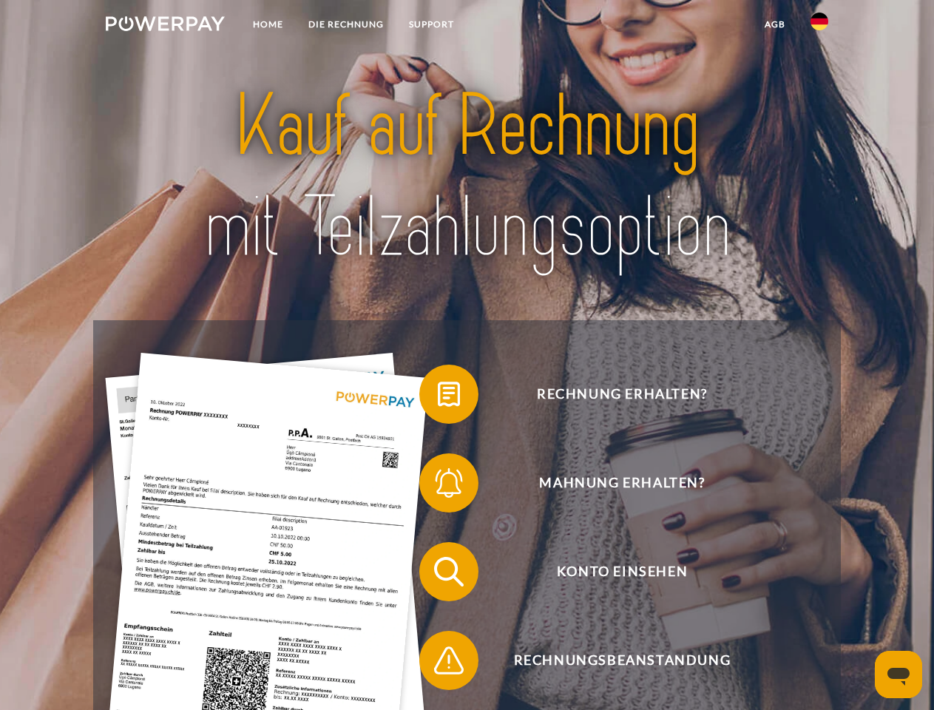
click at [165, 26] on img at bounding box center [165, 23] width 119 height 15
click at [819, 26] on img at bounding box center [819, 22] width 18 height 18
click at [774, 24] on link "agb" at bounding box center [775, 24] width 46 height 27
click at [438, 397] on span at bounding box center [427, 394] width 74 height 74
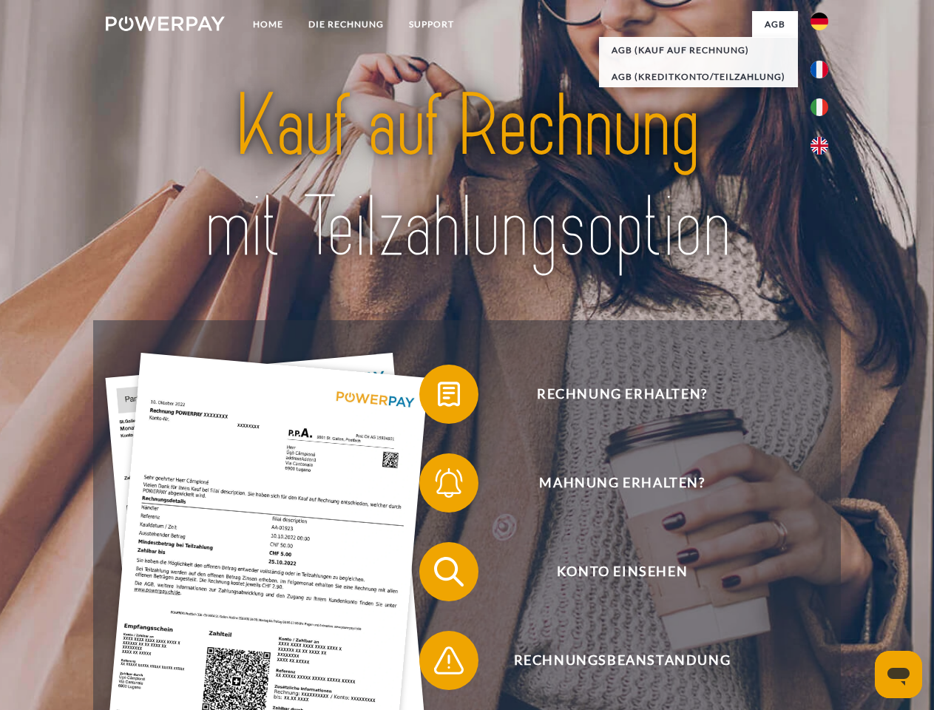
click at [438, 486] on span at bounding box center [427, 483] width 74 height 74
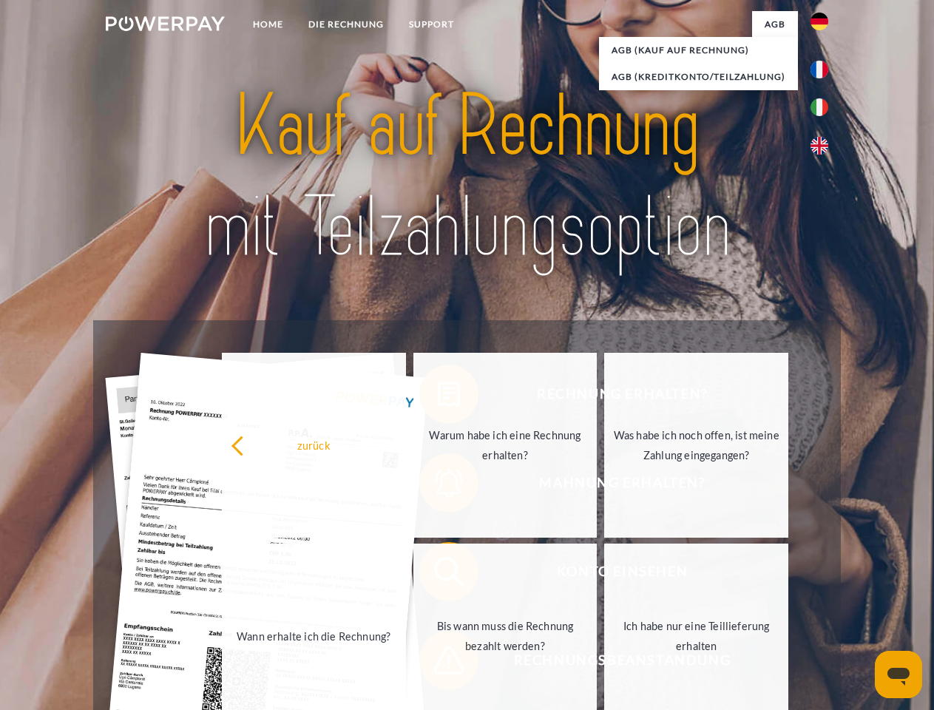
click at [438, 575] on link "Bis wann muss die Rechnung bezahlt werden?" at bounding box center [505, 636] width 184 height 185
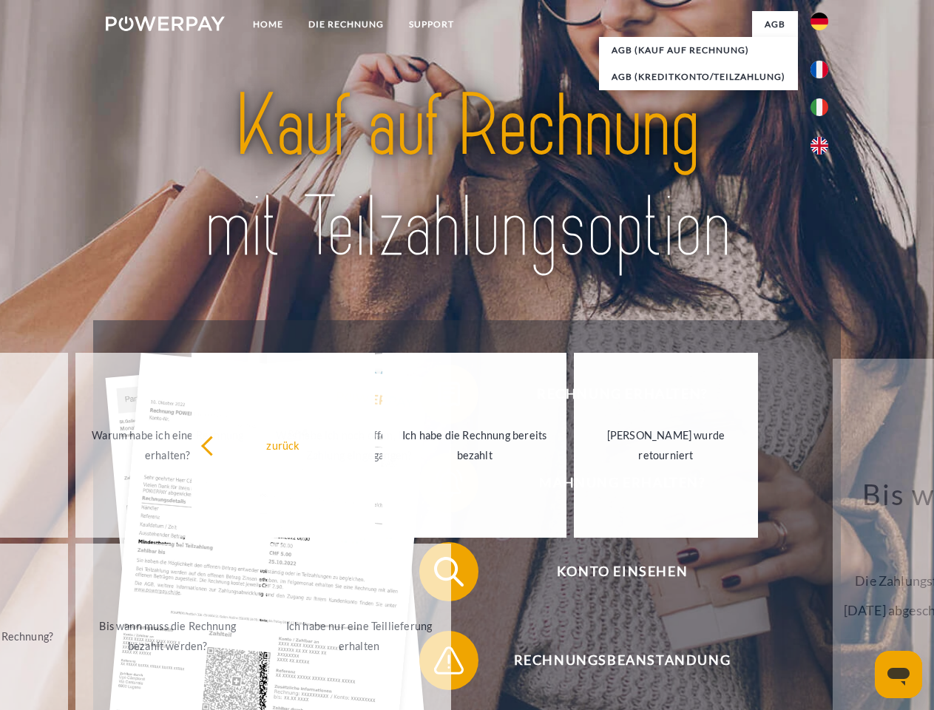
click at [438, 663] on span at bounding box center [427, 660] width 74 height 74
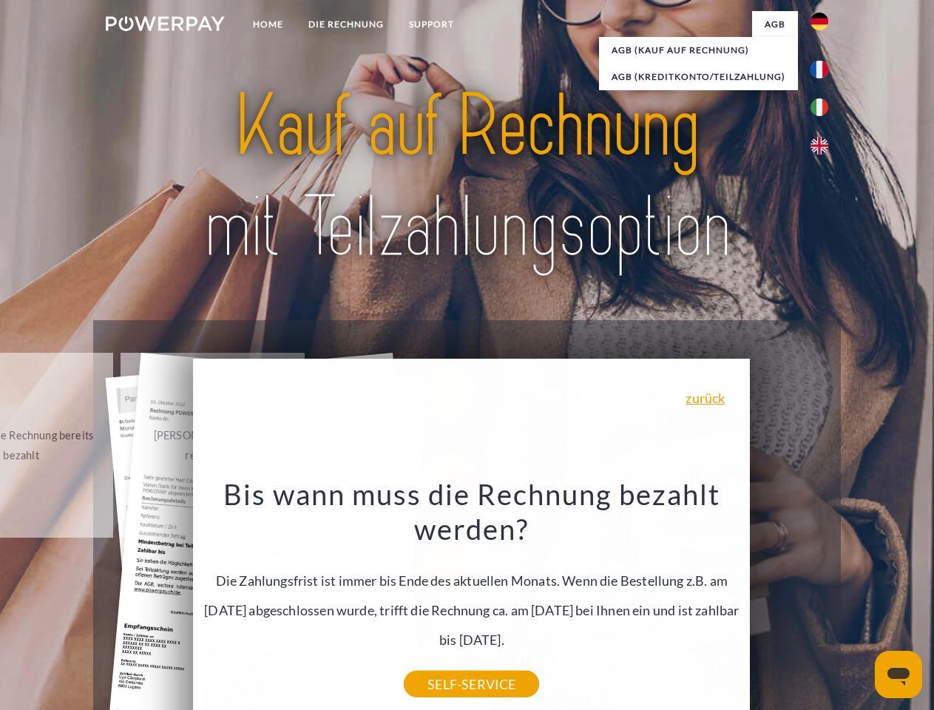
click at [898, 674] on icon "Messaging-Fenster öffnen" at bounding box center [898, 677] width 22 height 18
